Goal: Check status: Check status

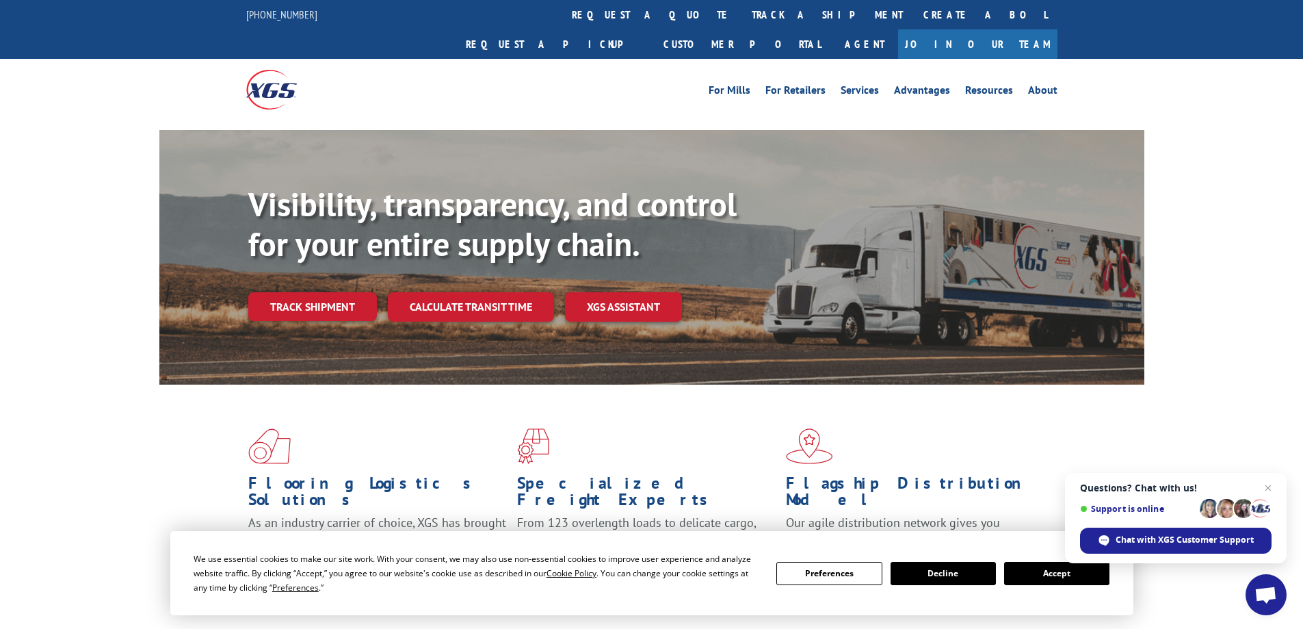
click at [1034, 575] on button "Accept" at bounding box center [1056, 573] width 105 height 23
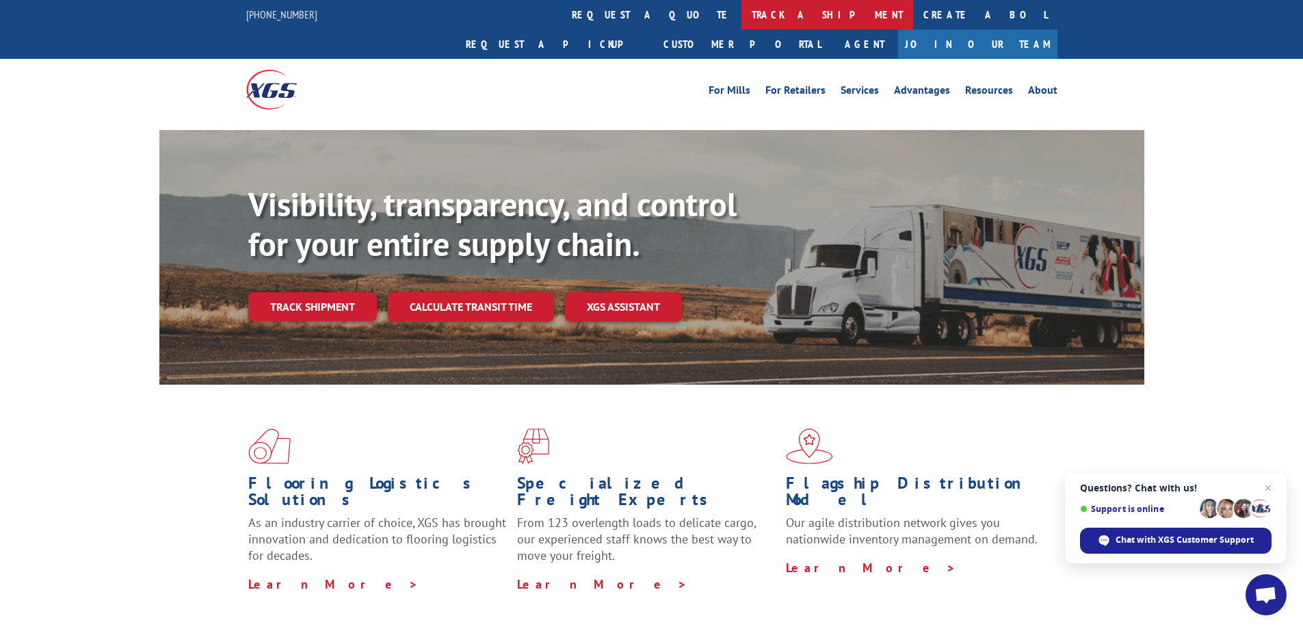
click at [742, 16] on link "track a shipment" at bounding box center [828, 14] width 172 height 29
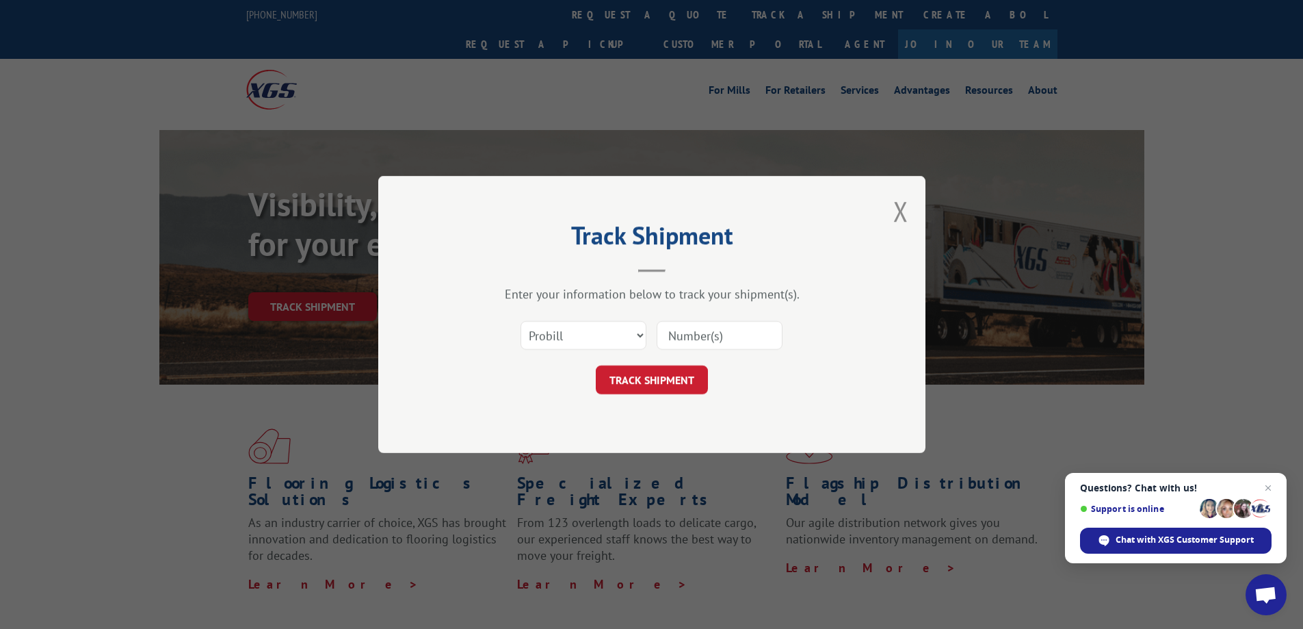
click at [719, 330] on input at bounding box center [720, 335] width 126 height 29
paste input "17536526"
type input "17536526"
click at [661, 376] on button "TRACK SHIPMENT" at bounding box center [652, 379] width 112 height 29
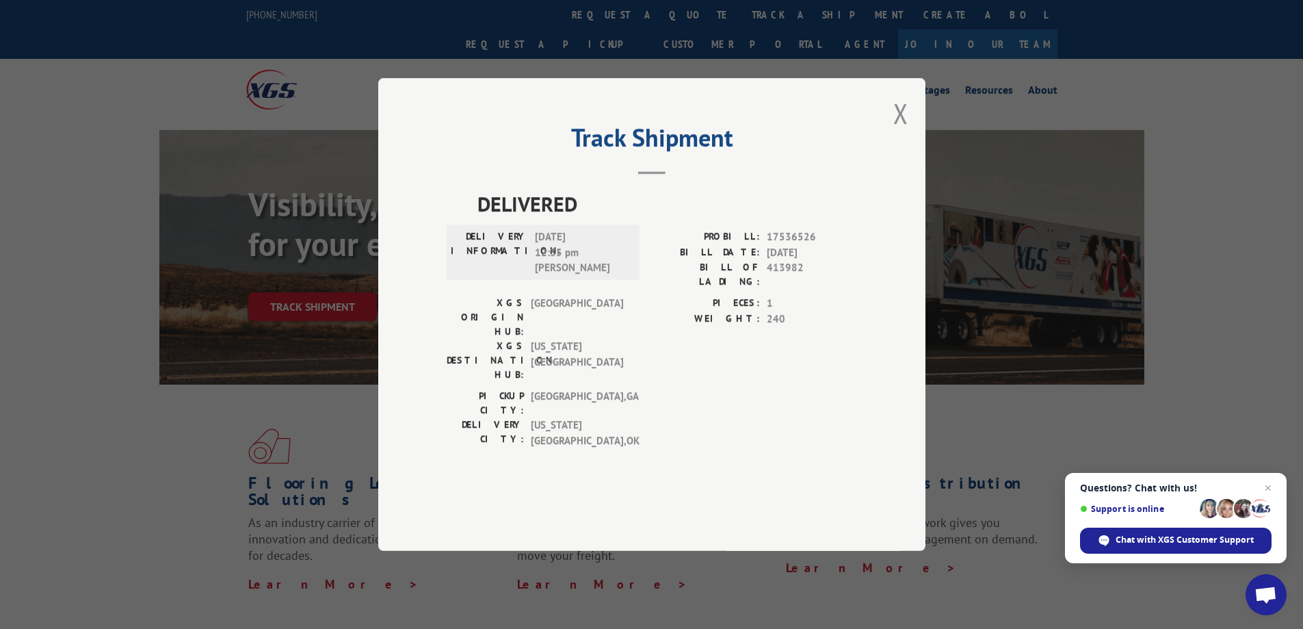
click at [636, 174] on header "Track Shipment" at bounding box center [652, 151] width 410 height 47
click at [898, 131] on button "Close modal" at bounding box center [900, 113] width 15 height 36
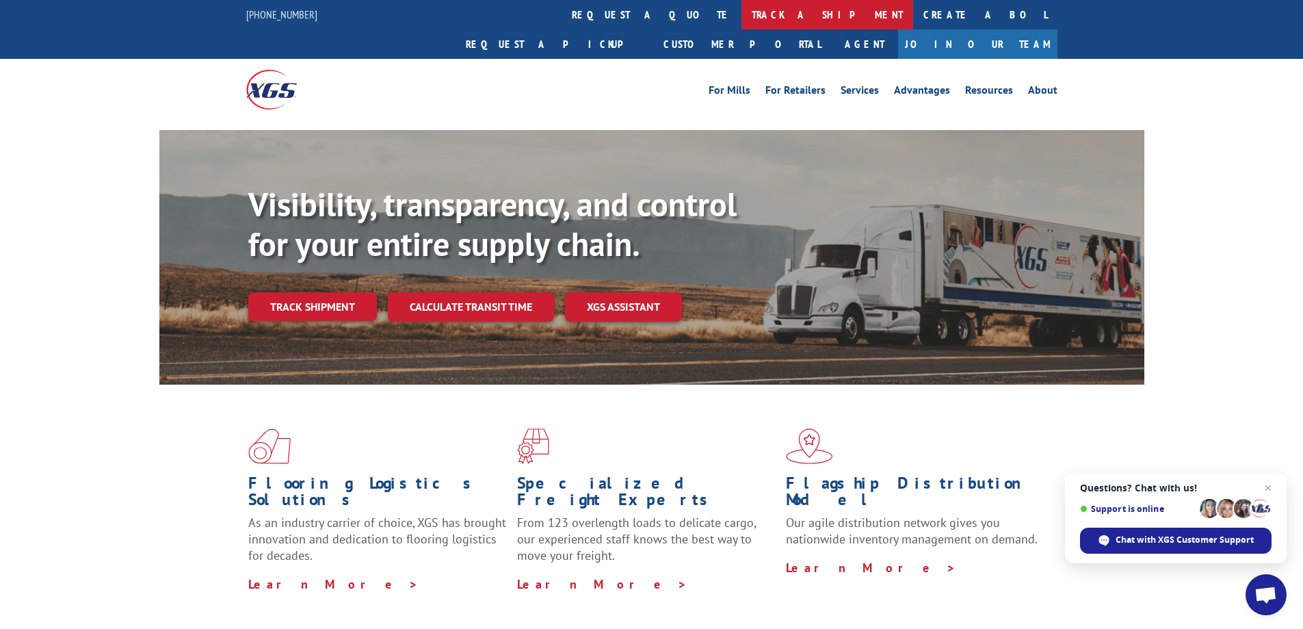
click at [742, 16] on link "track a shipment" at bounding box center [828, 14] width 172 height 29
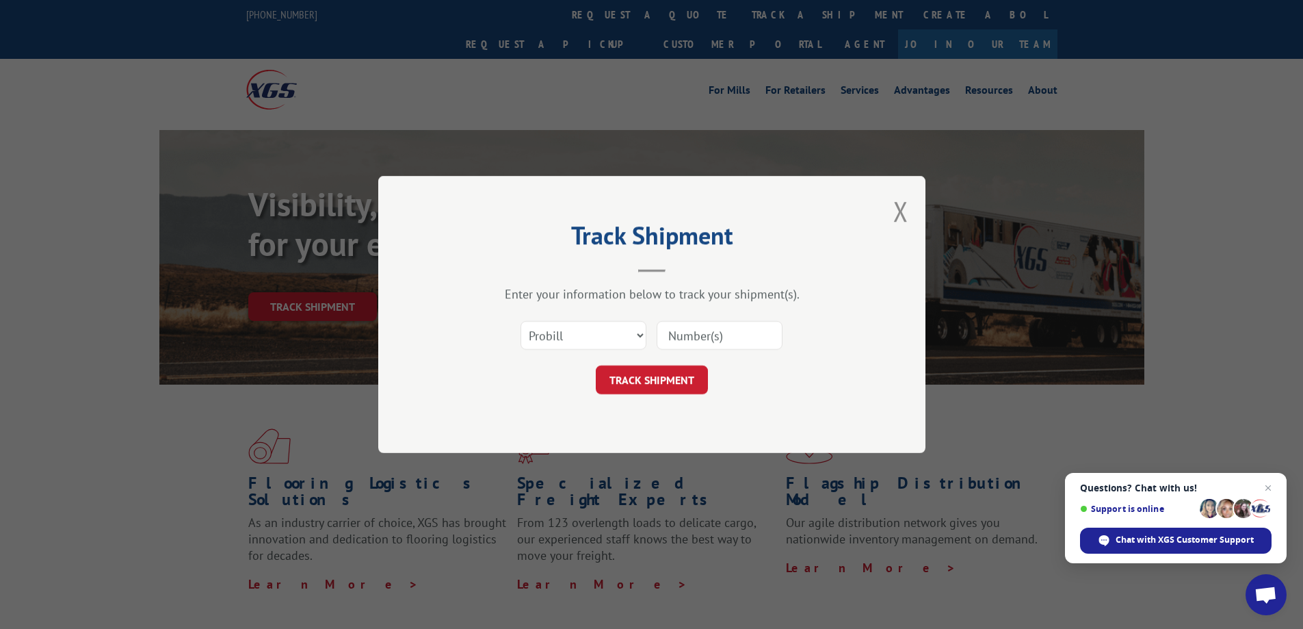
click at [750, 326] on input at bounding box center [720, 335] width 126 height 29
